Goal: Entertainment & Leisure: Browse casually

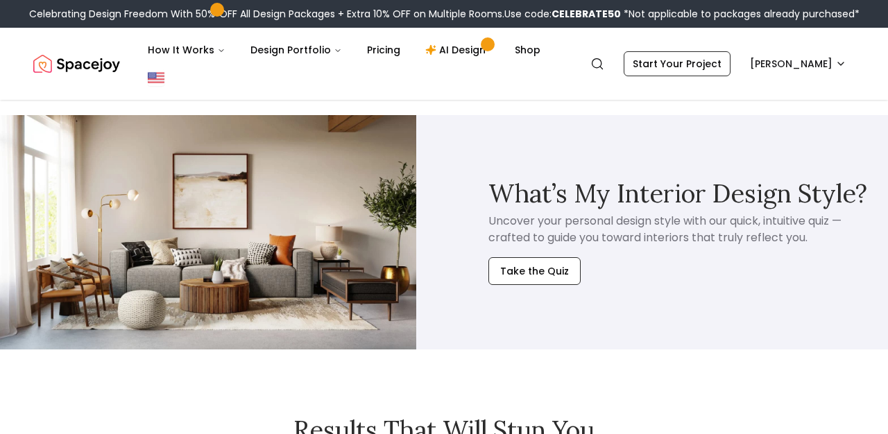
scroll to position [1752, 0]
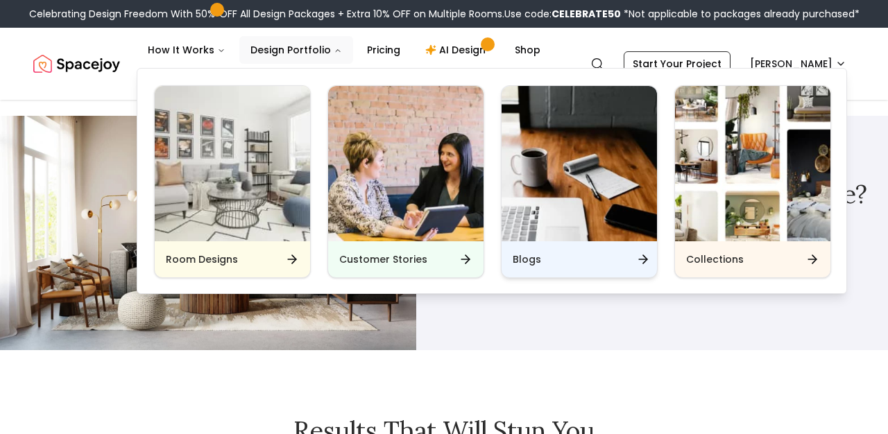
click at [577, 273] on div "Blogs" at bounding box center [578, 259] width 155 height 36
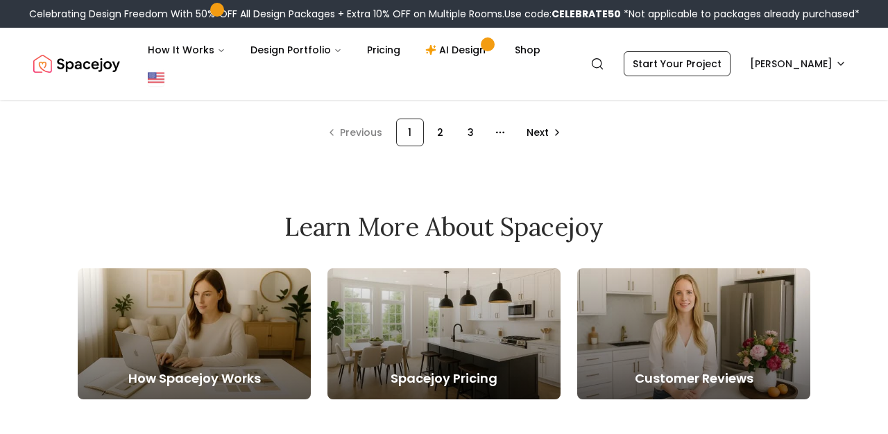
scroll to position [1225, 0]
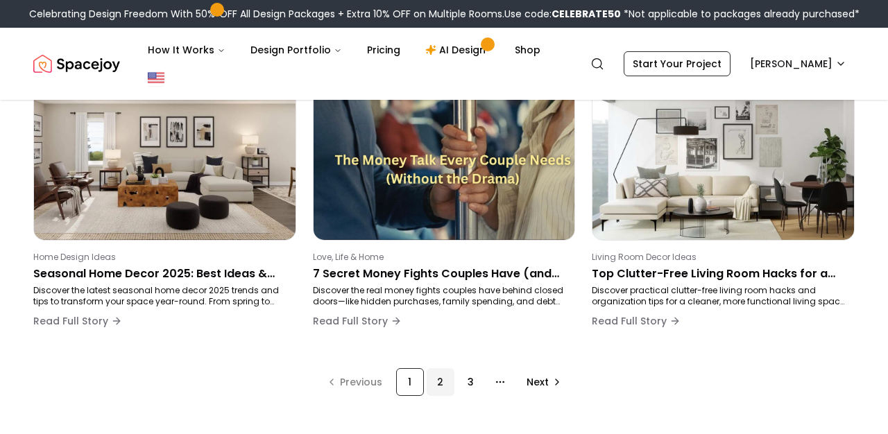
click at [440, 386] on div "2" at bounding box center [440, 382] width 28 height 28
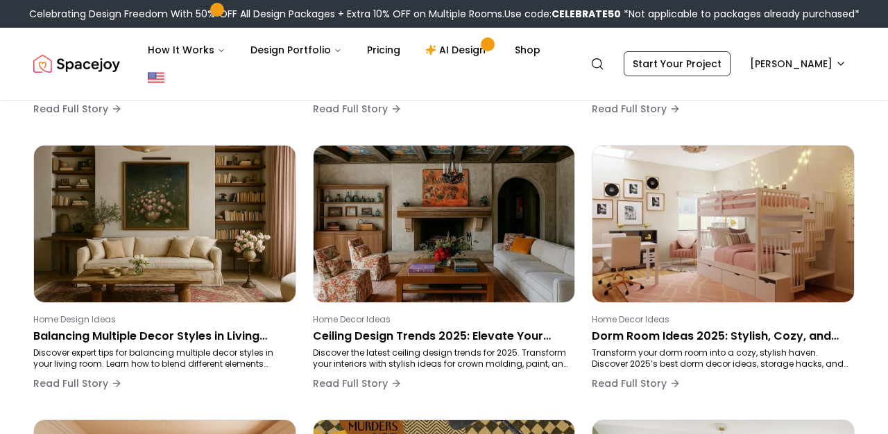
scroll to position [233, 0]
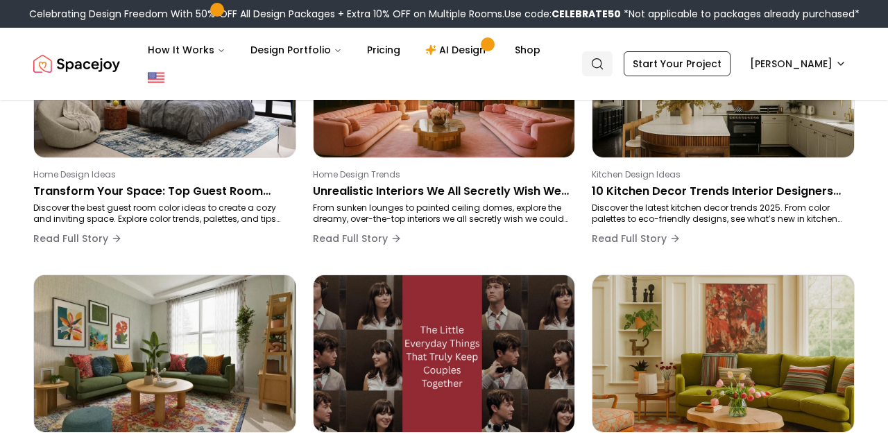
click at [604, 69] on icon "Global" at bounding box center [597, 64] width 14 height 14
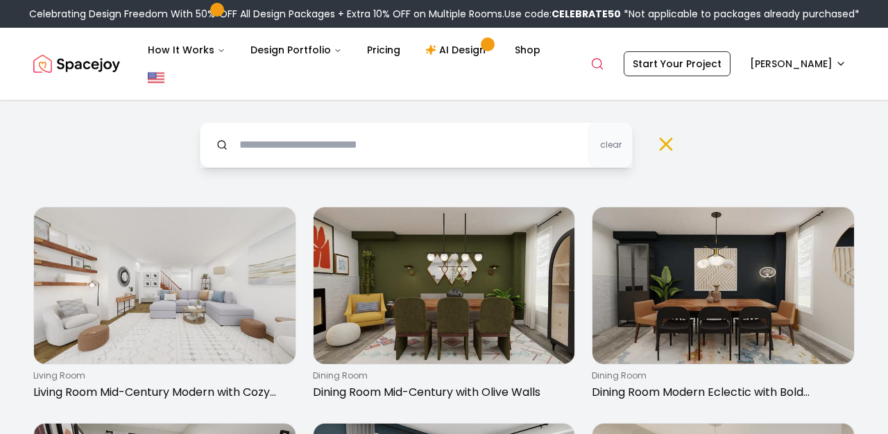
click at [667, 154] on icon at bounding box center [666, 144] width 22 height 22
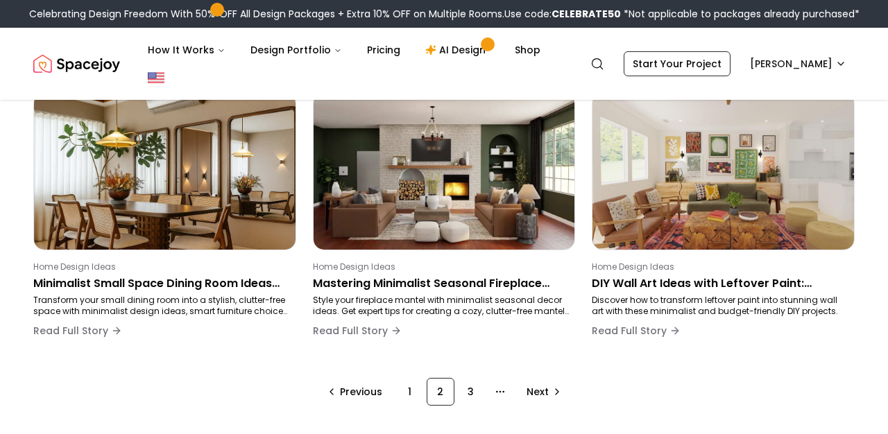
scroll to position [1023, 0]
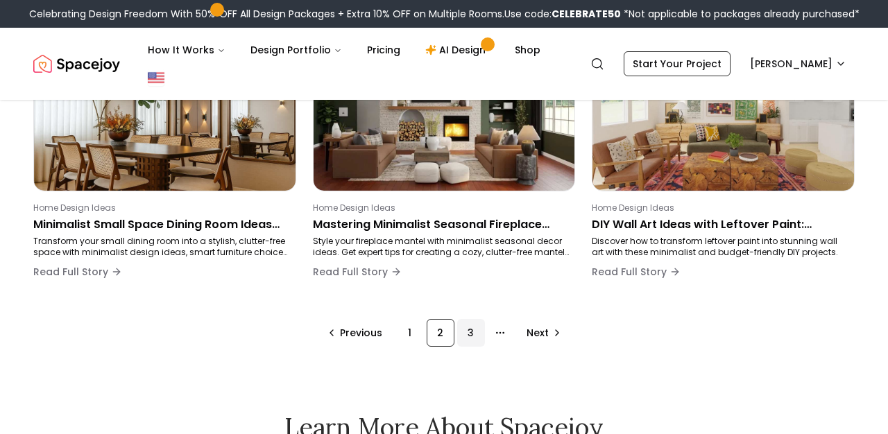
click at [466, 341] on div "3" at bounding box center [471, 333] width 28 height 28
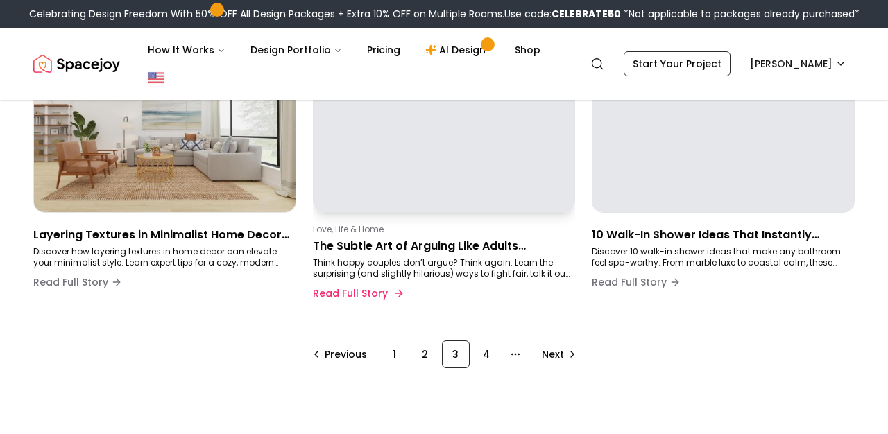
scroll to position [965, 0]
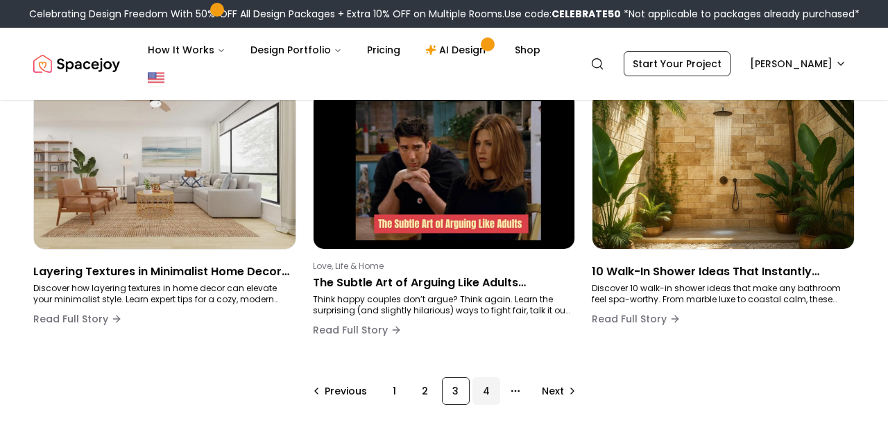
click at [487, 392] on div "4" at bounding box center [486, 391] width 28 height 28
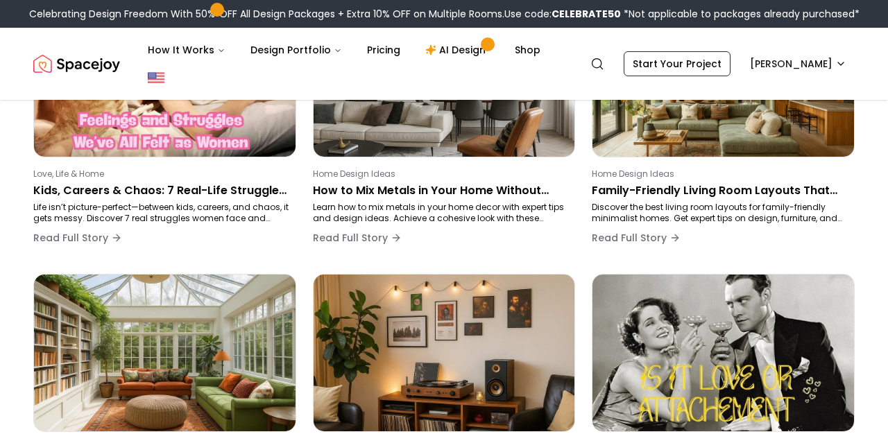
scroll to position [233, 0]
